Goal: Information Seeking & Learning: Compare options

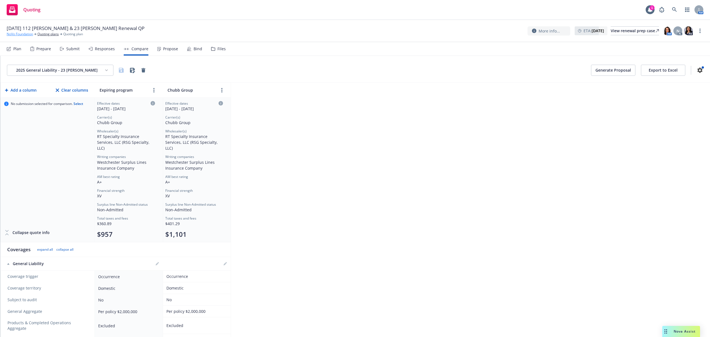
click at [11, 34] on link "NoVo Foundation" at bounding box center [20, 34] width 26 height 5
